Goal: Transaction & Acquisition: Subscribe to service/newsletter

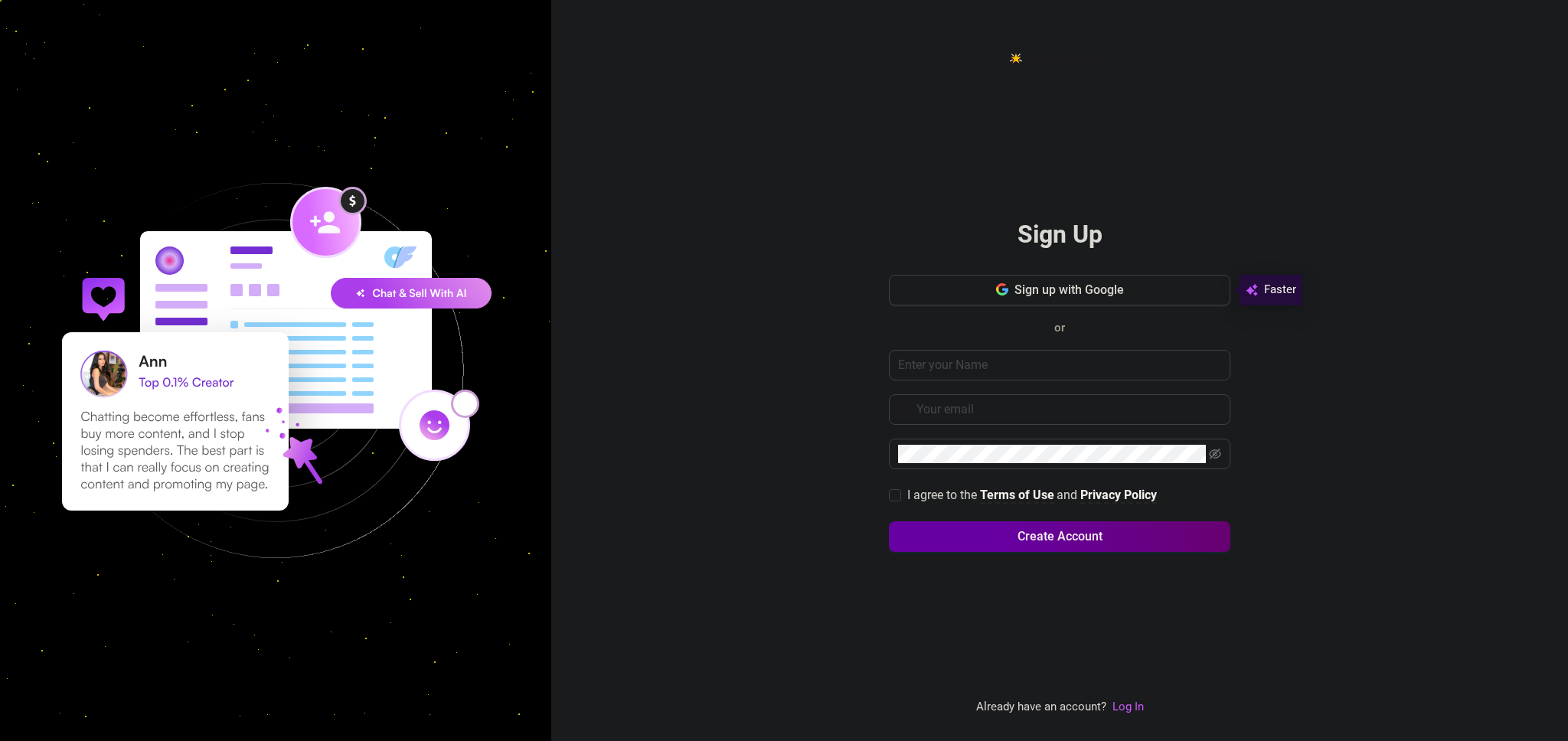
click at [1279, 295] on span "Faster" at bounding box center [1280, 290] width 32 height 18
